Goal: Information Seeking & Learning: Check status

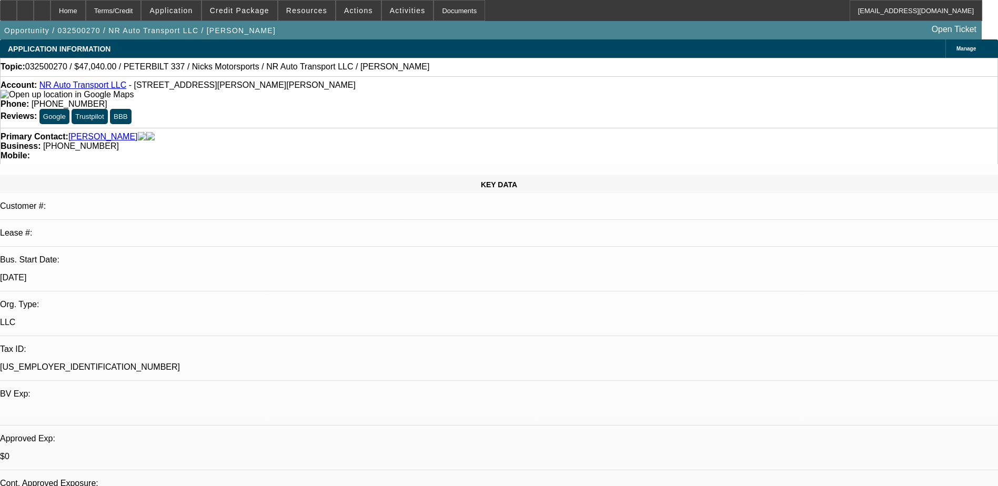
select select "0.2"
select select "2"
select select "0.1"
select select "2"
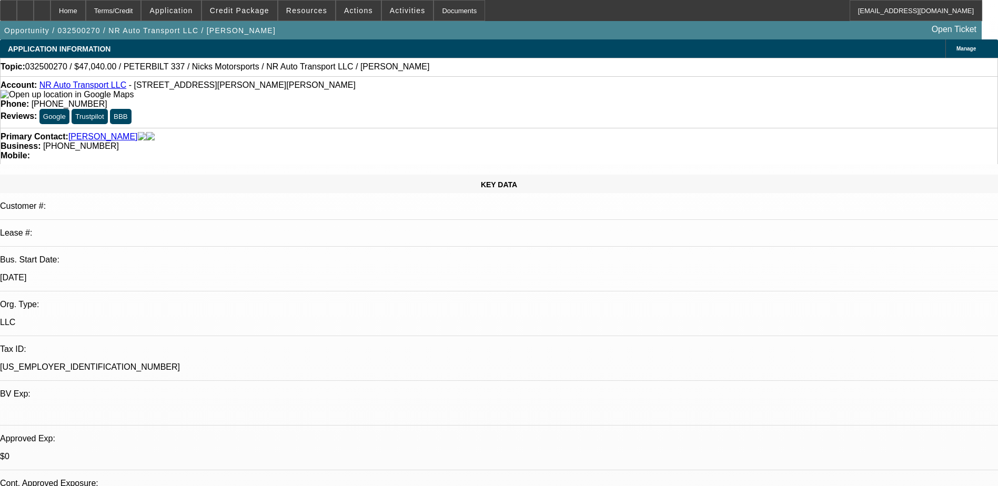
select select "0.1"
select select "2"
select select "0.1"
select select "1"
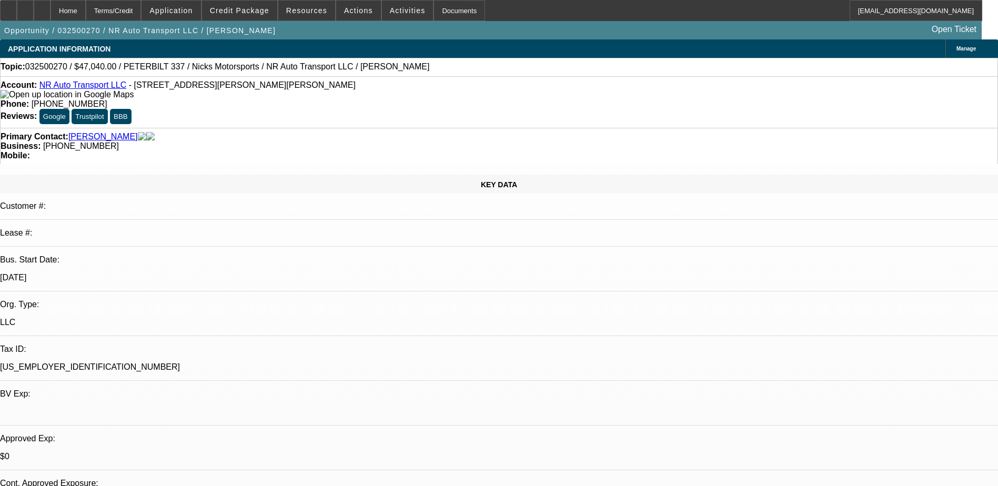
select select "2"
select select "4"
select select "1"
select select "2"
select select "4"
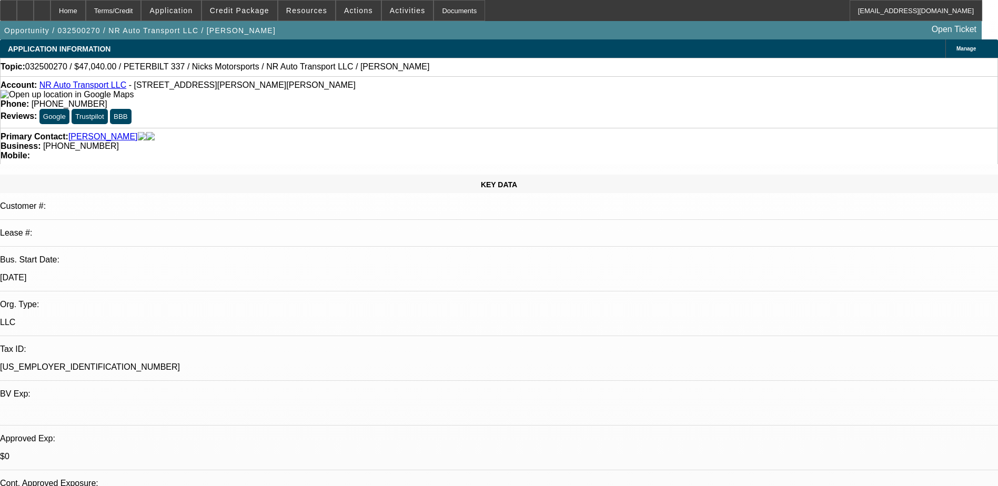
select select "1"
select select "2"
select select "4"
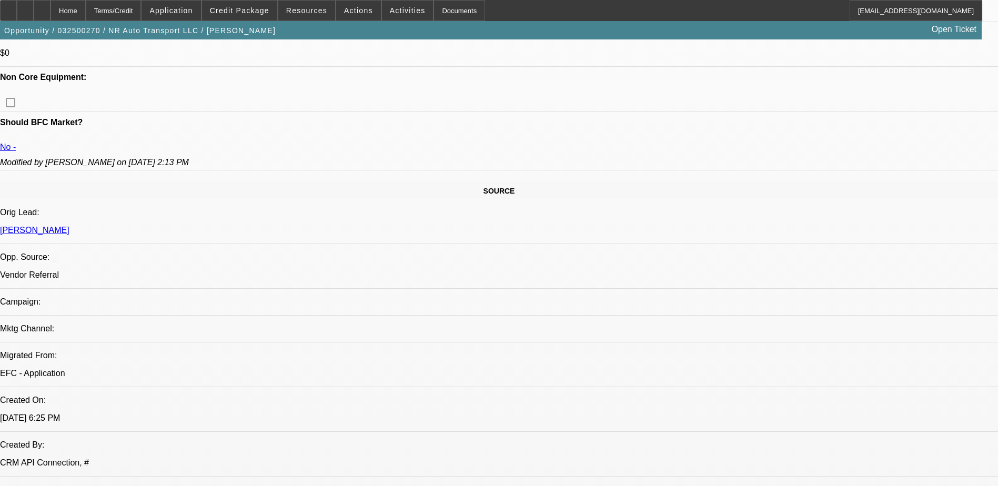
scroll to position [474, 0]
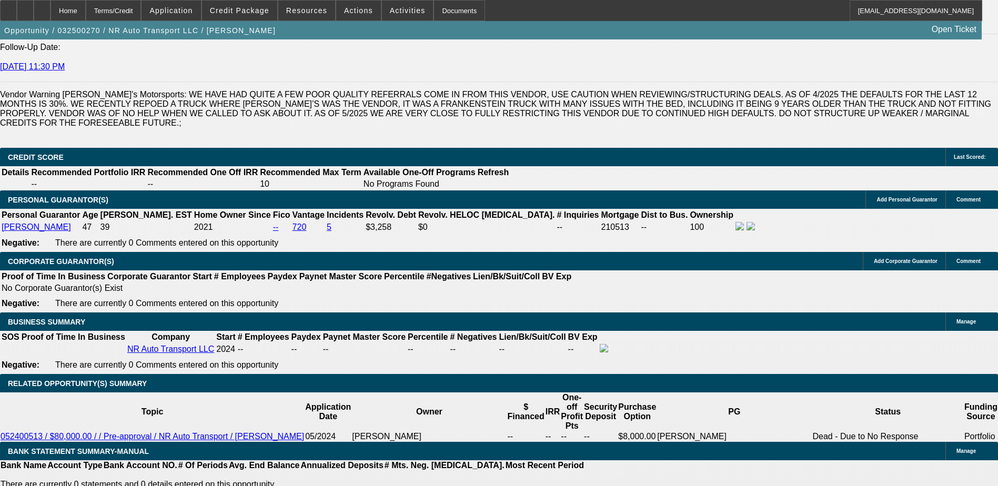
scroll to position [1579, 0]
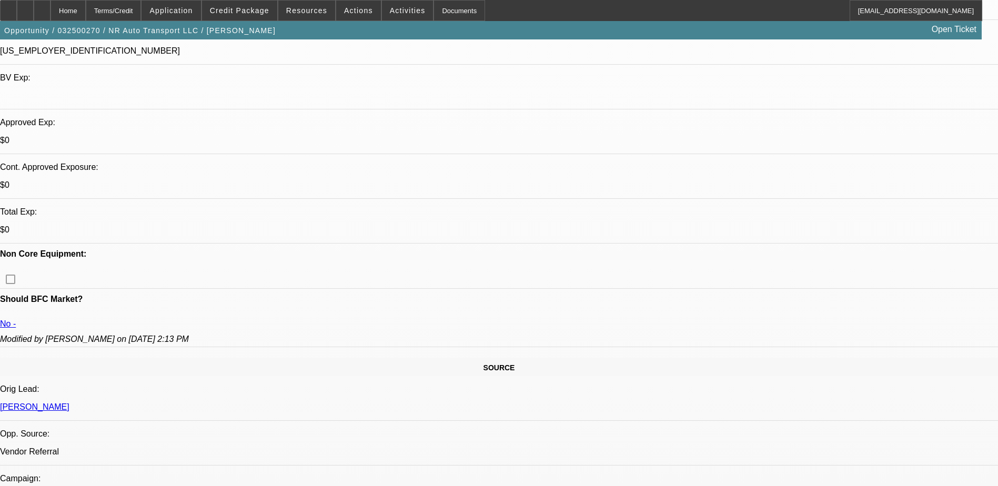
scroll to position [316, 0]
